Goal: Complete application form

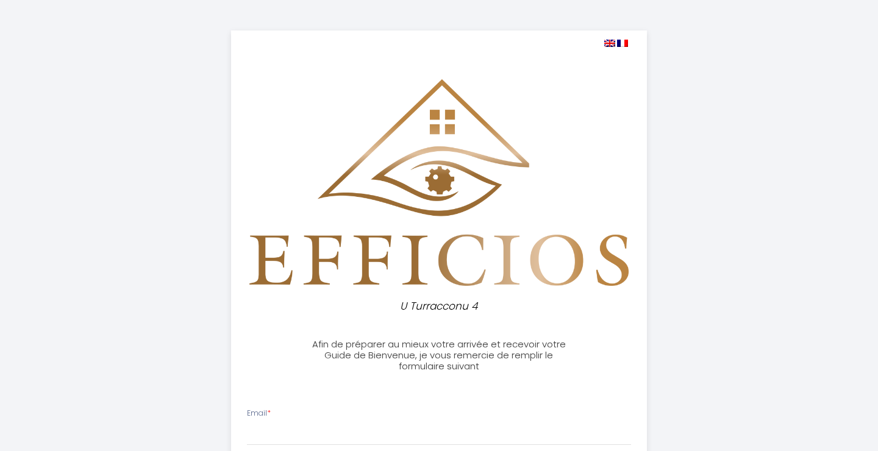
select select
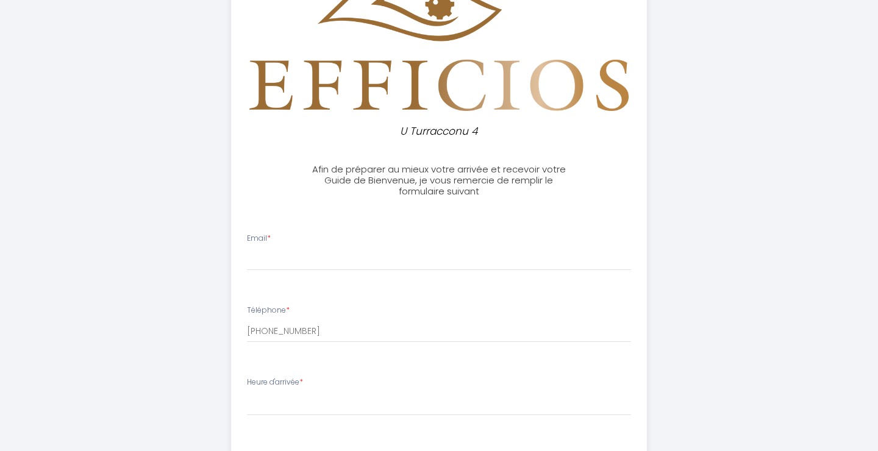
scroll to position [174, 0]
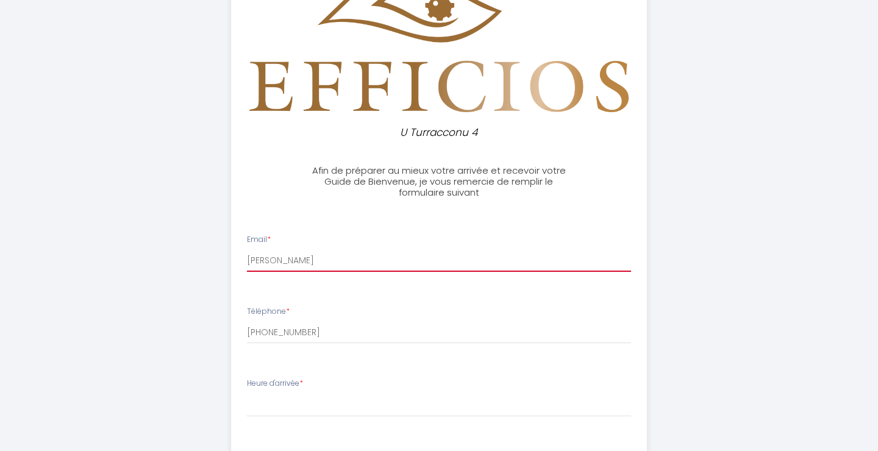
type input "[PERSON_NAME][EMAIL_ADDRESS][DOMAIN_NAME]"
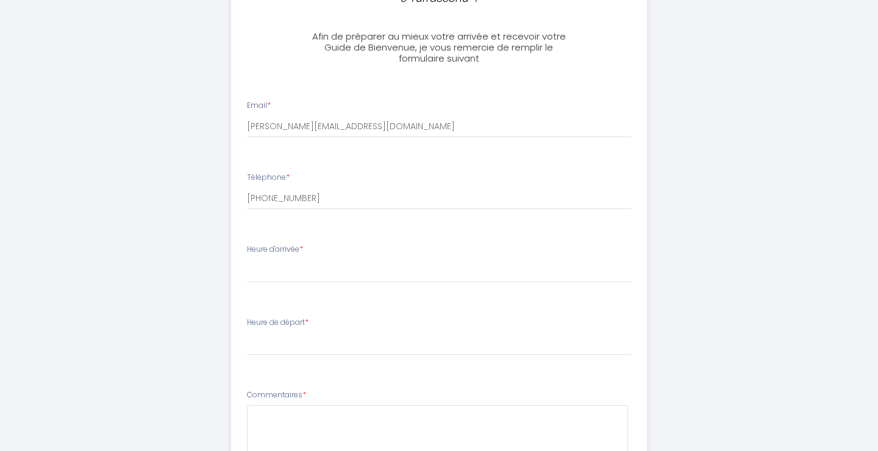
scroll to position [304, 0]
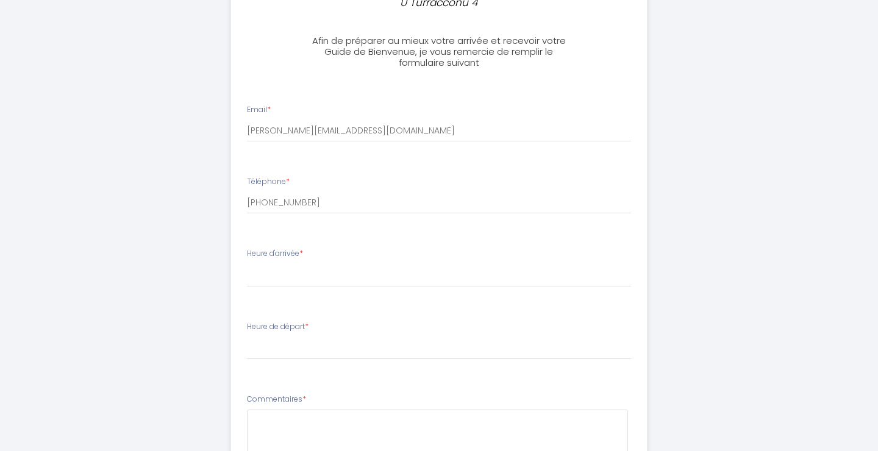
click at [327, 259] on div "Heure d'arrivée * 14:00 14:30 15:00 15:30 16:00 16:30 17:00 17:30 18:00 18:30 1…" at bounding box center [439, 267] width 385 height 39
click at [309, 252] on div "Heure d'arrivée * 14:00 14:30 15:00 15:30 16:00 16:30 17:00 17:30 18:00 18:30 1…" at bounding box center [439, 267] width 385 height 39
drag, startPoint x: 318, startPoint y: 247, endPoint x: 247, endPoint y: 251, distance: 70.8
click at [247, 251] on div "Heure d'arrivée * 14:00 14:30 15:00 15:30 16:00 16:30 17:00 17:30 18:00 18:30 1…" at bounding box center [439, 267] width 385 height 39
copy label "Heure d'arrivée *"
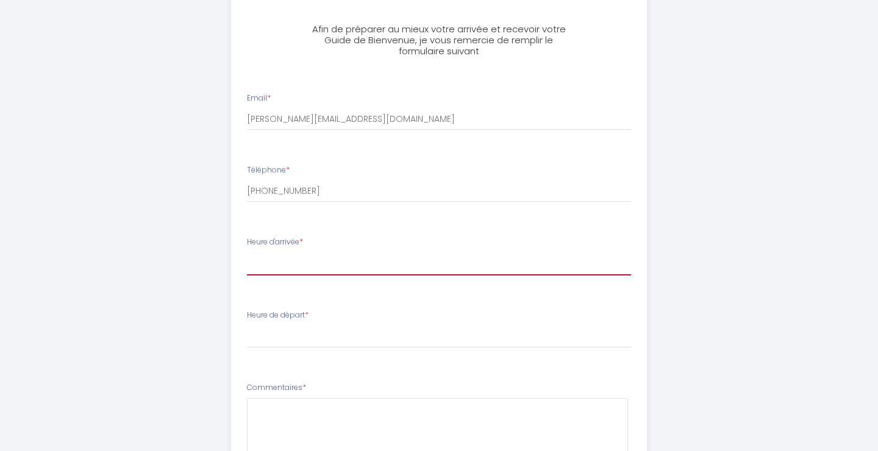
scroll to position [314, 0]
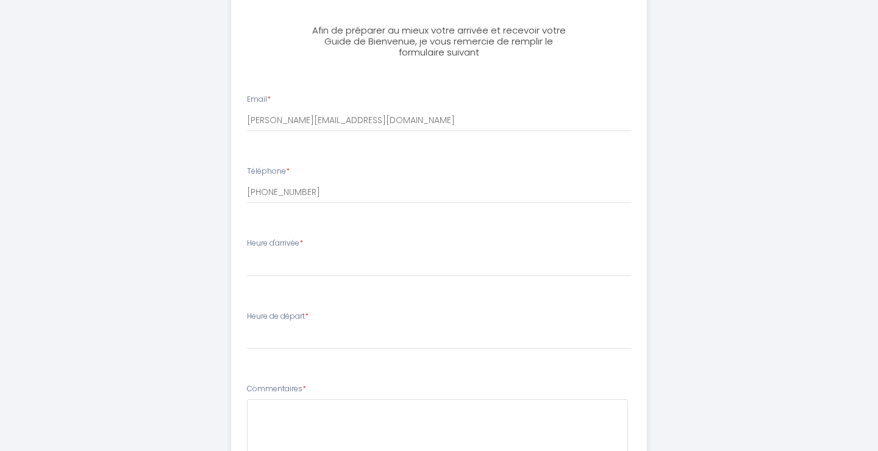
click at [405, 243] on div "Heure d'arrivée * 14:00 14:30 15:00 15:30 16:00 16:30 17:00 17:30 18:00 18:30 1…" at bounding box center [439, 257] width 385 height 39
click at [338, 314] on div "Heure de départ * 00:00 00:30 01:00 01:30 02:00 02:30 03:00 03:30 04:00 04:30 0…" at bounding box center [439, 330] width 385 height 39
drag, startPoint x: 336, startPoint y: 237, endPoint x: 229, endPoint y: 240, distance: 107.3
click at [229, 240] on ul "Email * [PERSON_NAME][EMAIL_ADDRESS][DOMAIN_NAME] Téléphone * [PHONE_NUMBER] He…" at bounding box center [439, 351] width 431 height 544
copy label "Heure d'arrivée *"
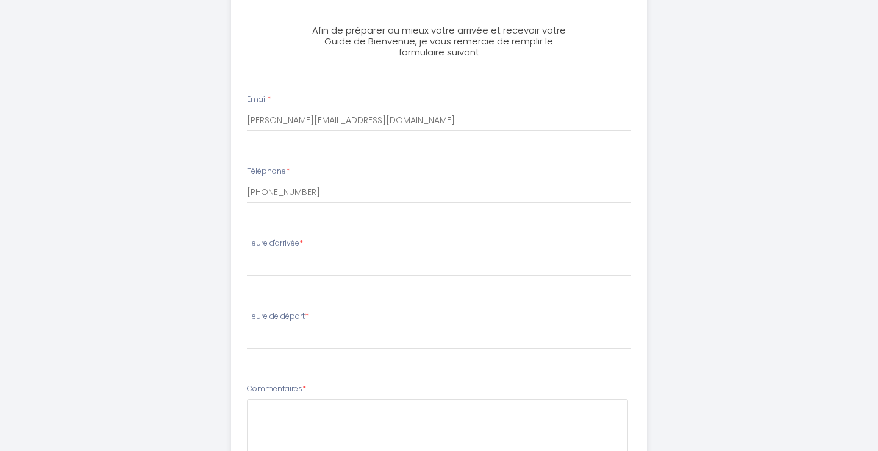
click at [498, 238] on div "Heure d'arrivée * 14:00 14:30 15:00 15:30 16:00 16:30 17:00 17:30 18:00 18:30 1…" at bounding box center [439, 257] width 385 height 39
click at [448, 238] on div "Heure d'arrivée * 14:00 14:30 15:00 15:30 16:00 16:30 17:00 17:30 18:00 18:30 1…" at bounding box center [439, 257] width 385 height 39
click at [337, 238] on div "Heure d'arrivée * 14:00 14:30 15:00 15:30 16:00 16:30 17:00 17:30 18:00 18:30 1…" at bounding box center [439, 257] width 385 height 39
click at [295, 241] on label "Heure d'arrivée *" at bounding box center [275, 244] width 56 height 12
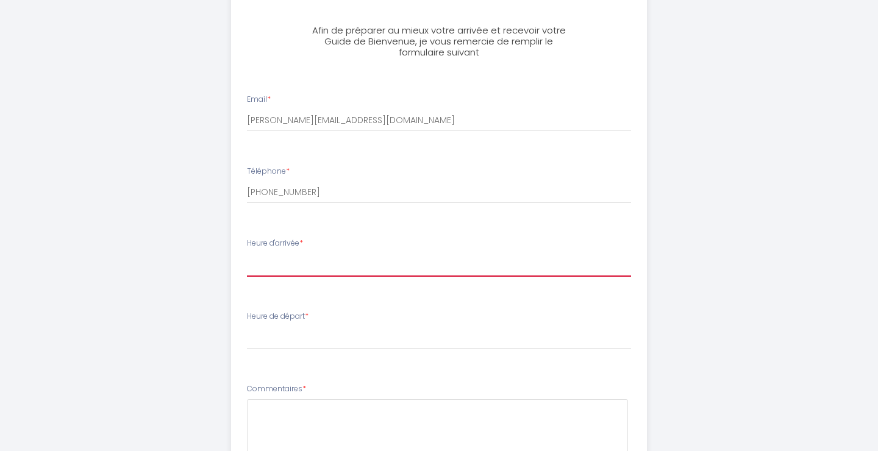
select select "14:00"
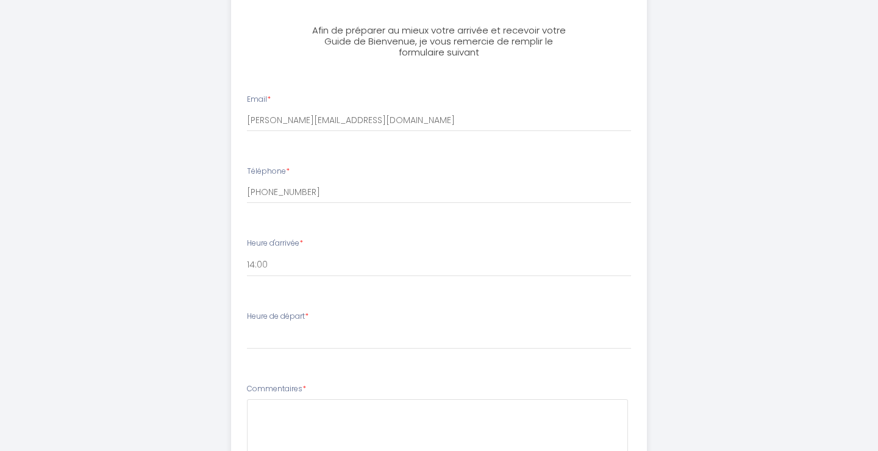
click at [304, 314] on label "Heure de départ *" at bounding box center [278, 317] width 62 height 12
click at [304, 313] on label "Heure de départ *" at bounding box center [278, 317] width 62 height 12
click at [308, 311] on span "*" at bounding box center [307, 316] width 4 height 10
click at [307, 313] on label "Heure de départ *" at bounding box center [278, 317] width 62 height 12
click at [274, 311] on label "Heure de départ *" at bounding box center [278, 317] width 62 height 12
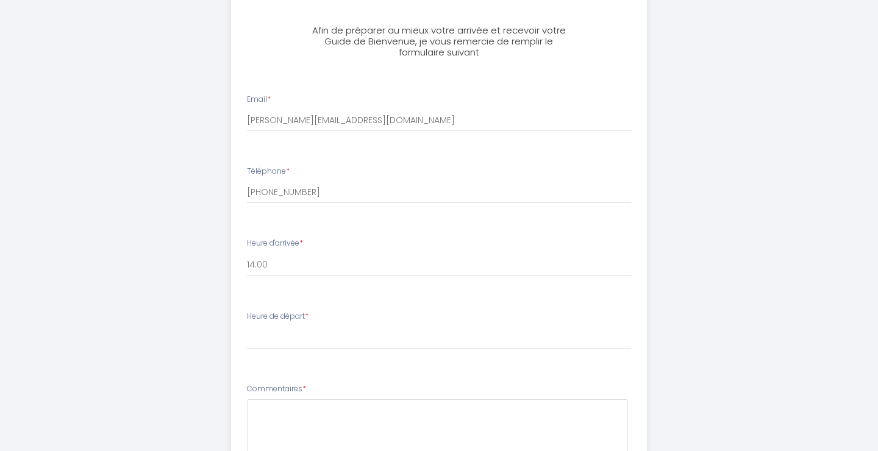
click at [343, 313] on div "Heure de départ * 00:00 00:30 01:00 01:30 02:00 02:30 03:00 03:30 04:00 04:30 0…" at bounding box center [439, 330] width 385 height 39
click at [359, 316] on div "Heure de départ * 00:00 00:30 01:00 01:30 02:00 02:30 03:00 03:30 04:00 04:30 0…" at bounding box center [439, 330] width 385 height 39
click at [271, 315] on label "Heure de départ *" at bounding box center [278, 317] width 62 height 12
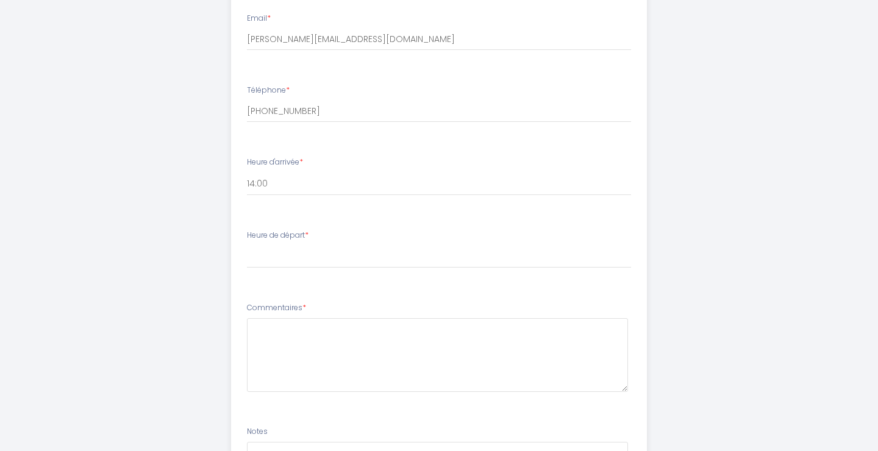
scroll to position [398, 0]
click at [285, 227] on label "Heure de départ *" at bounding box center [278, 233] width 62 height 12
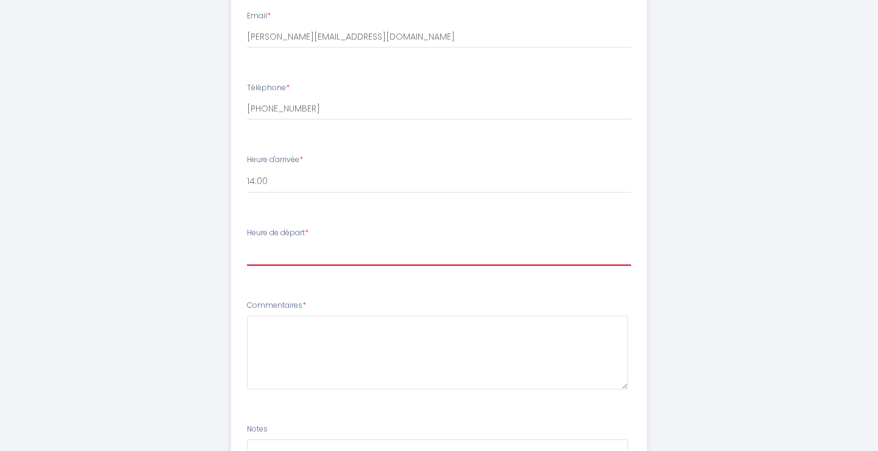
select select "11:00"
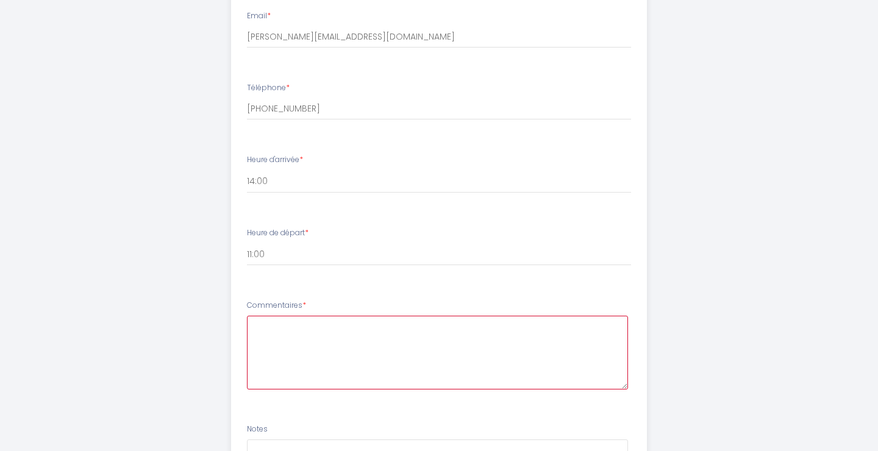
click at [305, 355] on textarea at bounding box center [438, 353] width 382 height 74
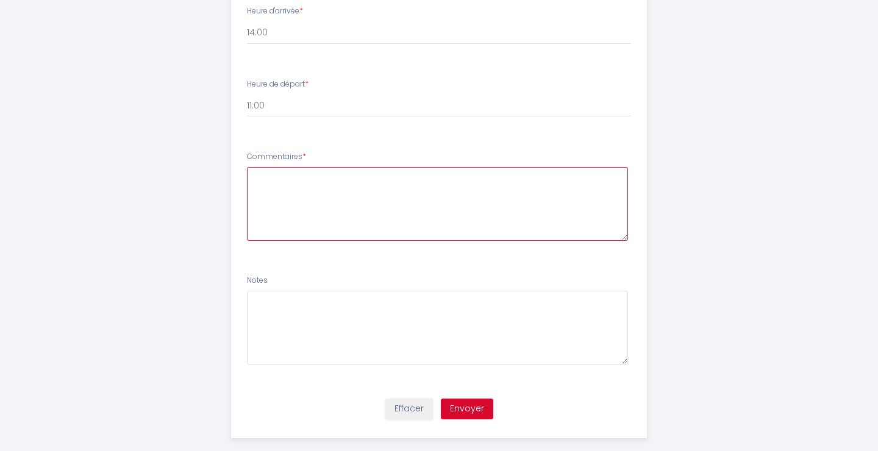
scroll to position [549, 0]
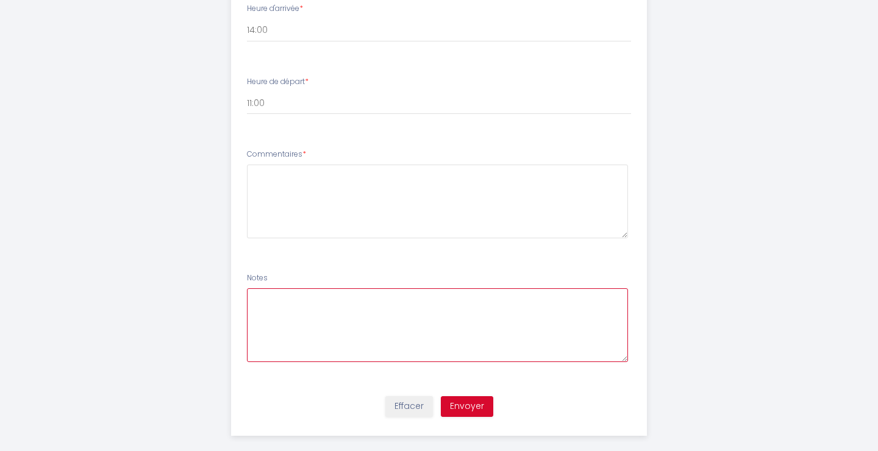
click at [296, 324] on textarea at bounding box center [438, 325] width 382 height 74
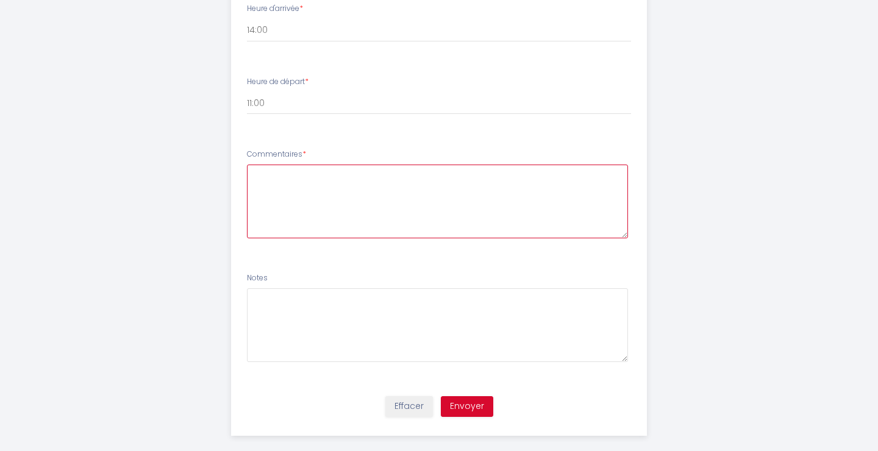
click at [285, 201] on textarea at bounding box center [438, 202] width 382 height 74
paste textarea "Heure d'arrivée *"
type textarea "Heure d'arrivée *"
click at [434, 195] on textarea at bounding box center [438, 202] width 382 height 74
paste textarea "Bonjour, Heureusement qu'il existe le traducteur [PERSON_NAME], car je ne parle…"
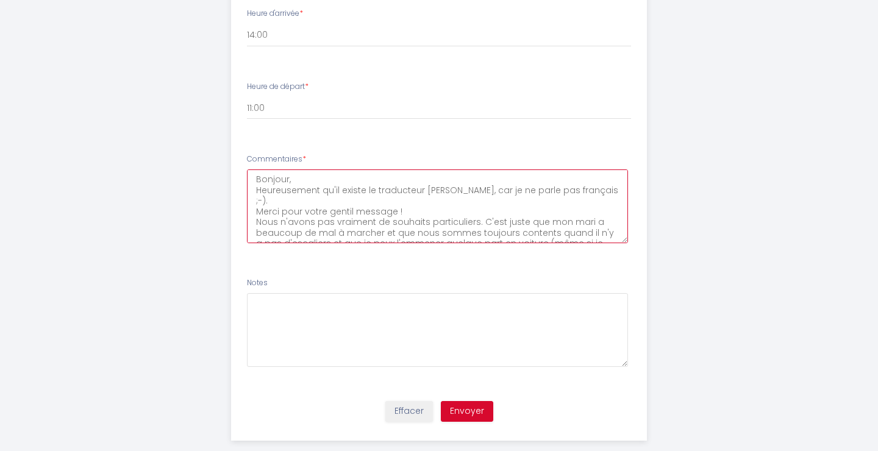
scroll to position [542, 0]
click at [303, 177] on textarea "Bonjour, Heureusement qu'il existe le traducteur [PERSON_NAME], car je ne parle…" at bounding box center [438, 208] width 382 height 74
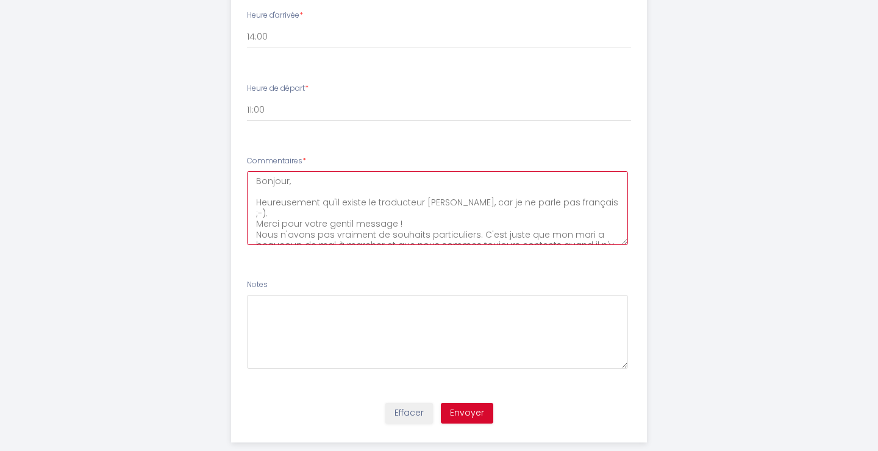
click at [590, 202] on textarea "Bonjour, Heureusement qu'il existe le traducteur [PERSON_NAME], car je ne parle…" at bounding box center [438, 208] width 382 height 74
click at [435, 214] on textarea "Bonjour, Heureusement qu'il existe le traducteur [PERSON_NAME], car je ne parle…" at bounding box center [438, 208] width 382 height 74
click at [409, 223] on textarea "Bonjour, Heureusement qu'il existe le traducteur [PERSON_NAME], car je ne parle…" at bounding box center [438, 208] width 382 height 74
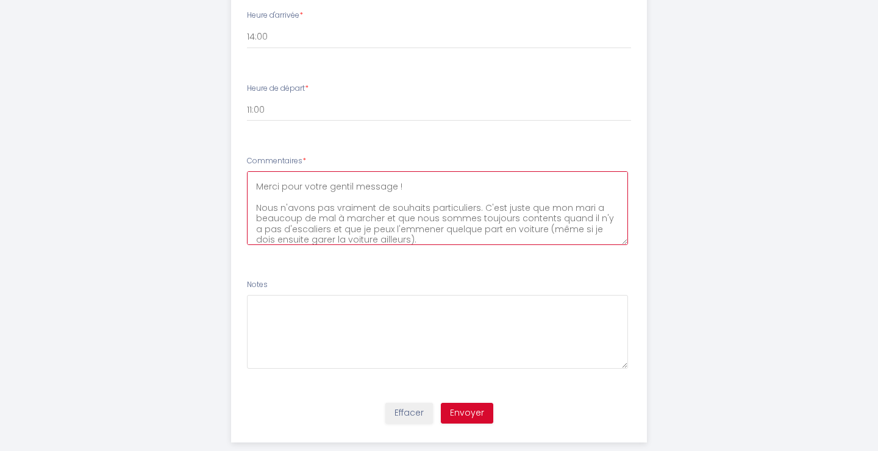
scroll to position [53, 0]
click at [405, 215] on textarea "Bonjour, Heureusement qu'il existe le traducteur [PERSON_NAME], car je ne parle…" at bounding box center [438, 208] width 382 height 74
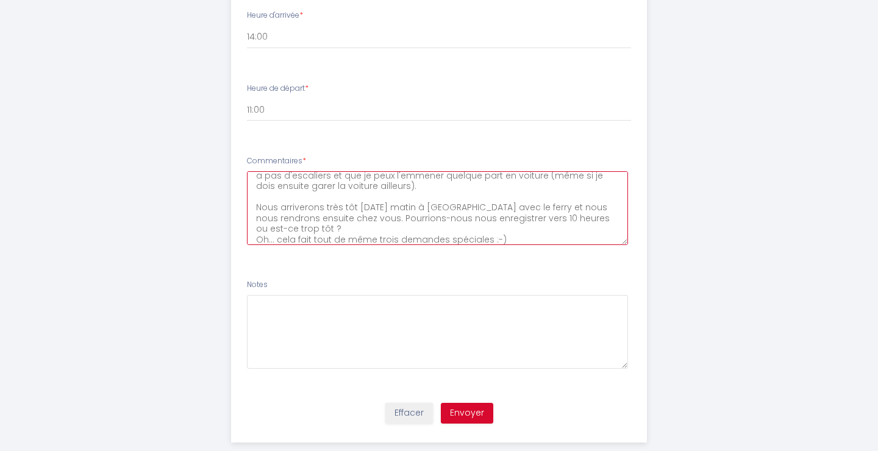
scroll to position [104, 0]
click at [615, 198] on textarea "Bonjour, Heureusement qu'il existe le traducteur [PERSON_NAME], car je ne parle…" at bounding box center [438, 208] width 382 height 74
click at [506, 218] on textarea "Bonjour, Heureusement qu'il existe le traducteur [PERSON_NAME], car je ne parle…" at bounding box center [438, 208] width 382 height 74
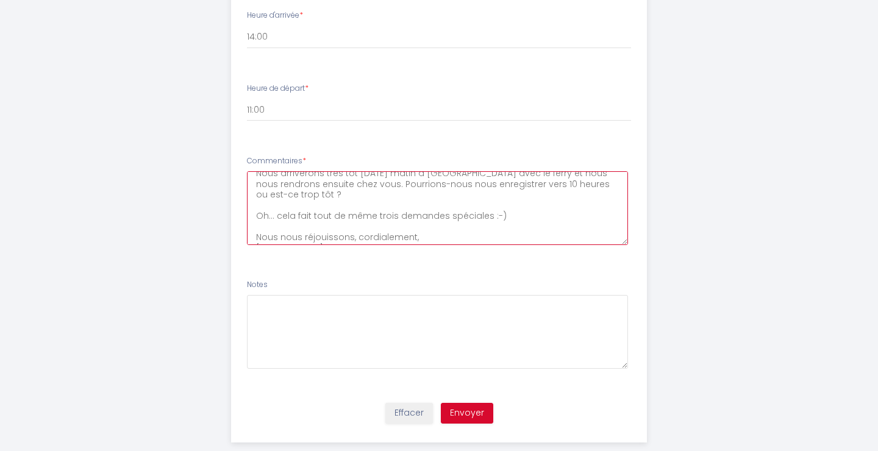
scroll to position [135, 0]
click at [424, 212] on textarea "Bonjour, Heureusement qu'il existe le traducteur [PERSON_NAME], car je ne parle…" at bounding box center [438, 208] width 382 height 74
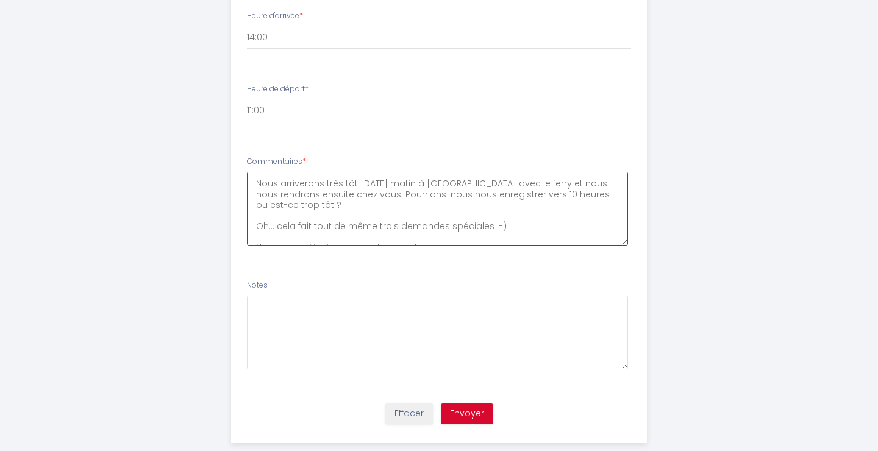
click at [507, 199] on textarea "Bonjour, Heureusement qu'il existe le traducteur [PERSON_NAME], car je ne parle…" at bounding box center [438, 209] width 382 height 74
paste textarea "Mais en réalité, nous sommes des hôtes très « faciles à vivre » (expression all…"
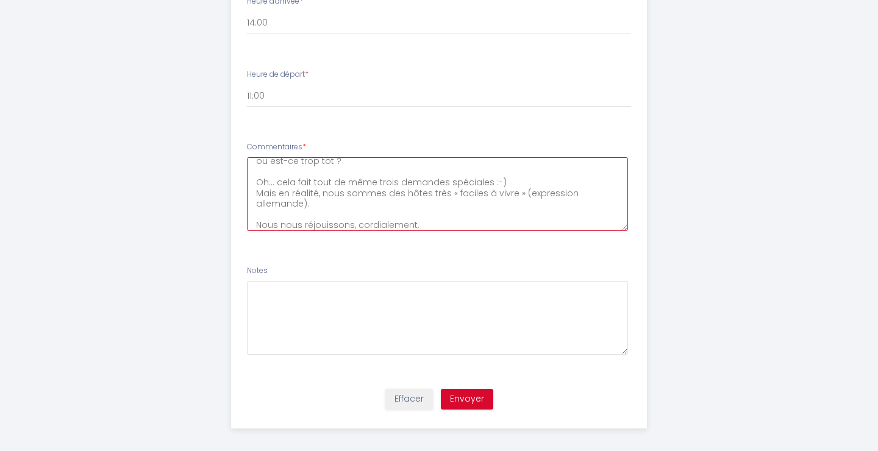
scroll to position [555, 0]
type textarea "Bonjour, Heureusement qu'il existe le traducteur [PERSON_NAME], car je ne parle…"
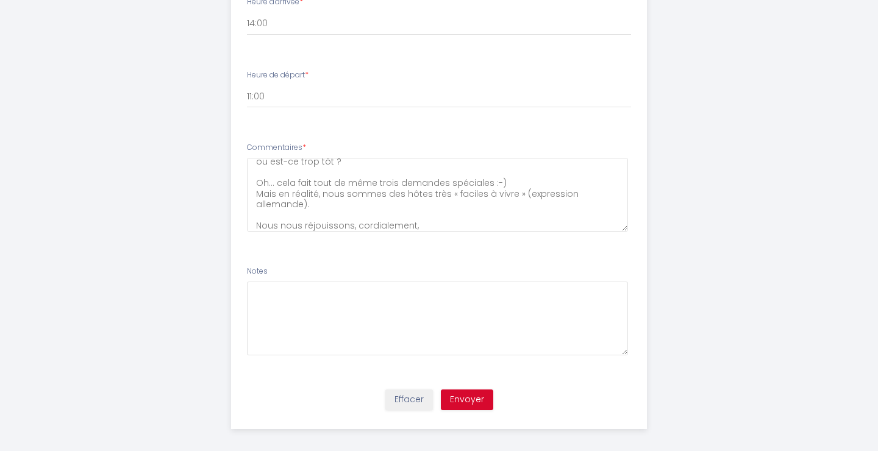
click at [474, 390] on button "Envoyer" at bounding box center [467, 400] width 52 height 21
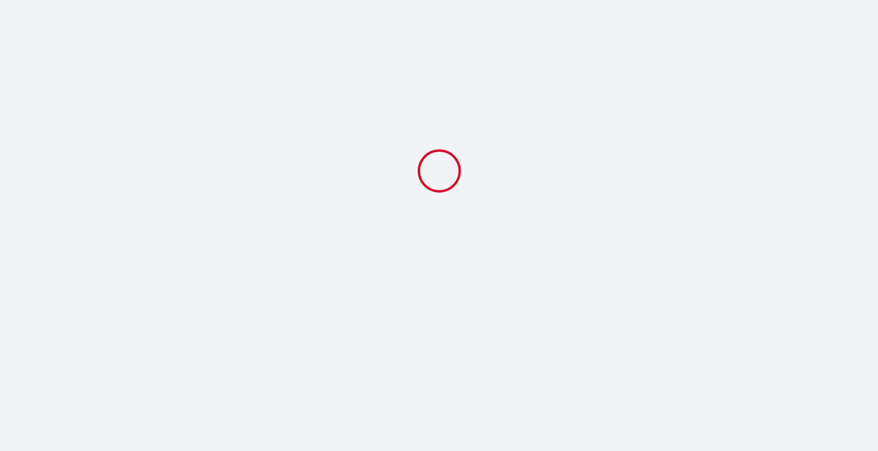
select select "11:00"
